Goal: Transaction & Acquisition: Subscribe to service/newsletter

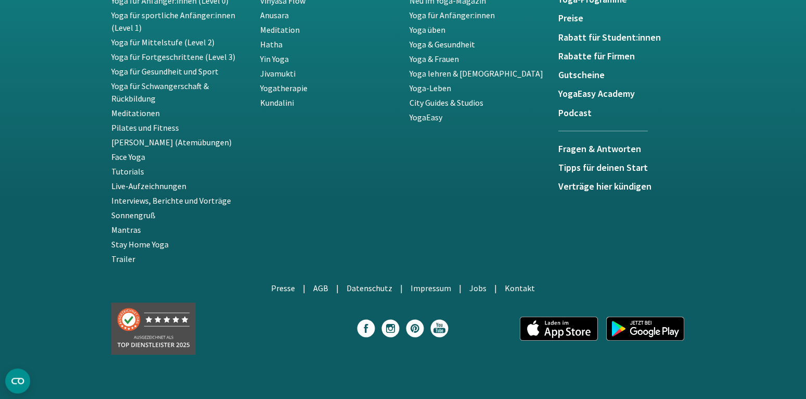
scroll to position [1905, 0]
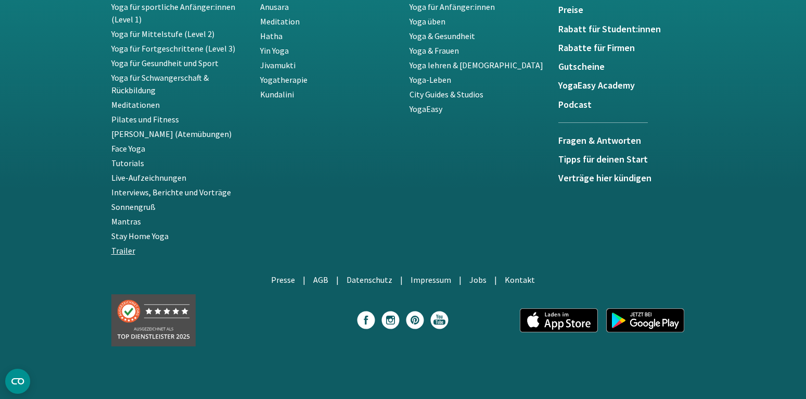
click at [124, 252] on link "Trailer" at bounding box center [123, 250] width 24 height 10
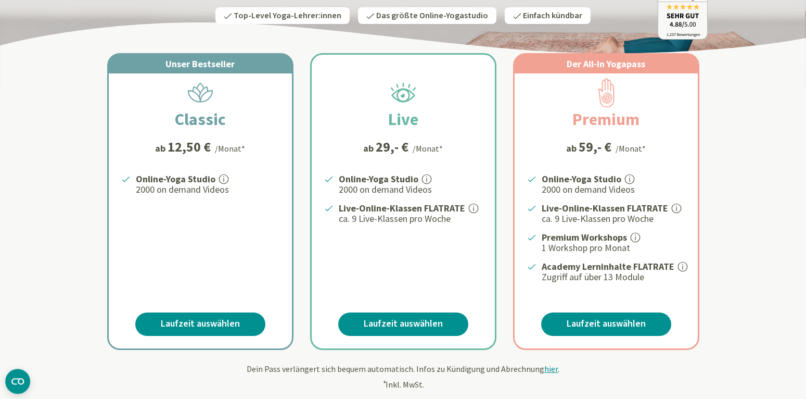
scroll to position [159, 0]
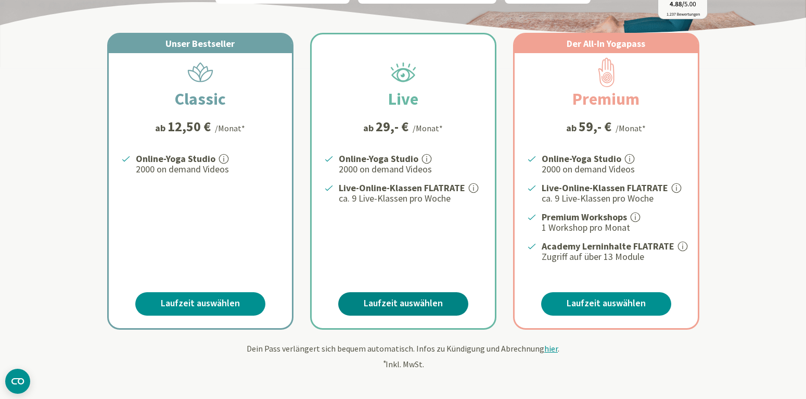
click at [407, 299] on link "Laufzeit auswählen" at bounding box center [403, 303] width 130 height 23
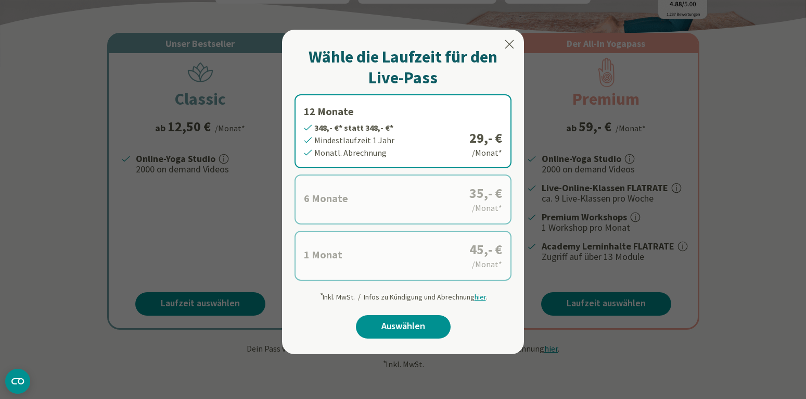
click at [412, 203] on label "6 Monate 210,- €* statt 210,- €* Mindestlaufzeit 6 Monate Monatl. Abrechnung 35…" at bounding box center [403, 199] width 217 height 50
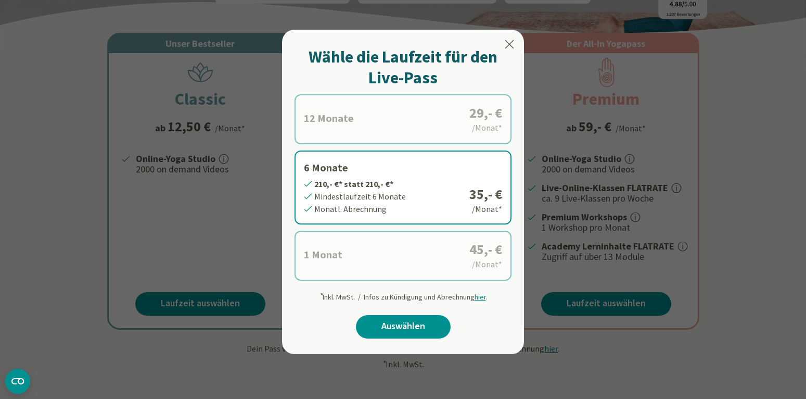
click at [358, 130] on label "12 Monate 348,- €* statt 348,- €* Mindestlaufzeit 1 Jahr Monatl. Abrechnung 29,…" at bounding box center [403, 119] width 217 height 50
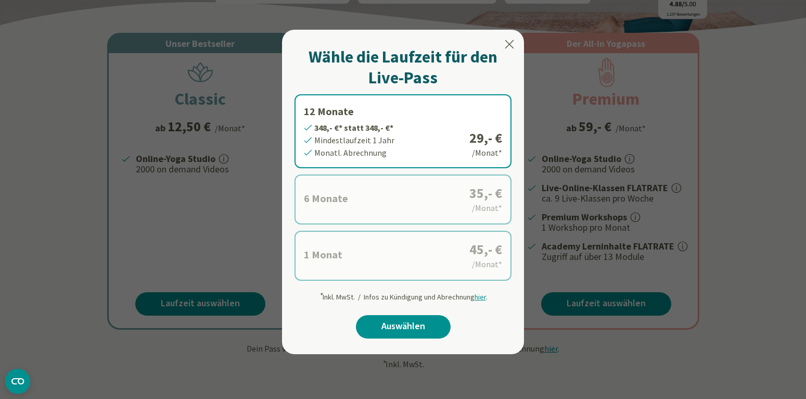
click at [507, 43] on icon at bounding box center [509, 44] width 12 height 12
